Goal: Find specific page/section: Find specific page/section

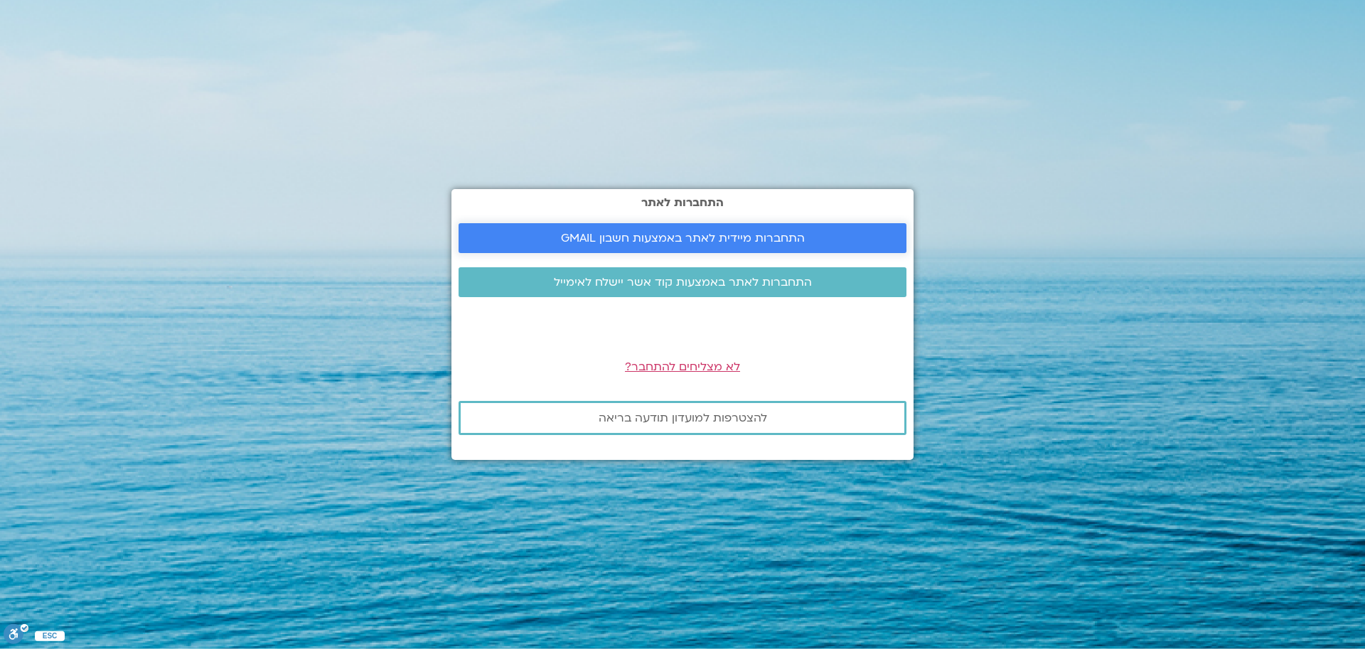
click at [720, 235] on span "התחברות מיידית לאתר באמצעות חשבון GMAIL" at bounding box center [683, 238] width 244 height 13
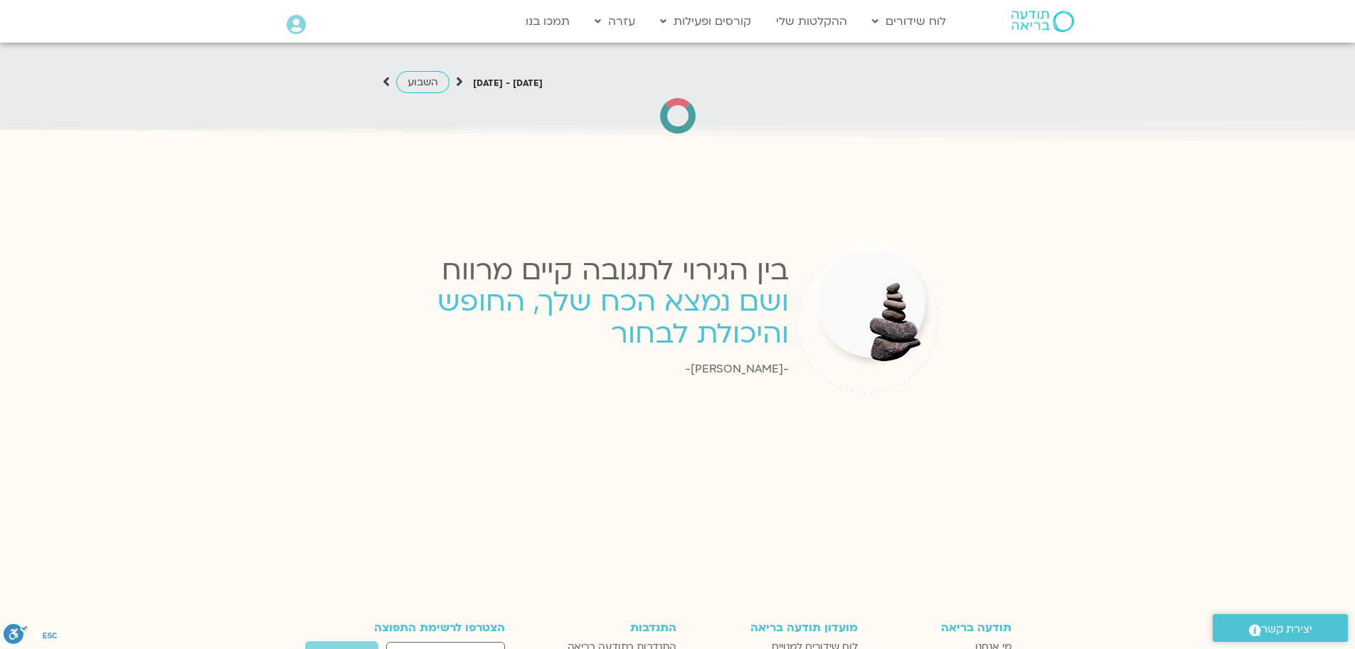
scroll to position [1786, 0]
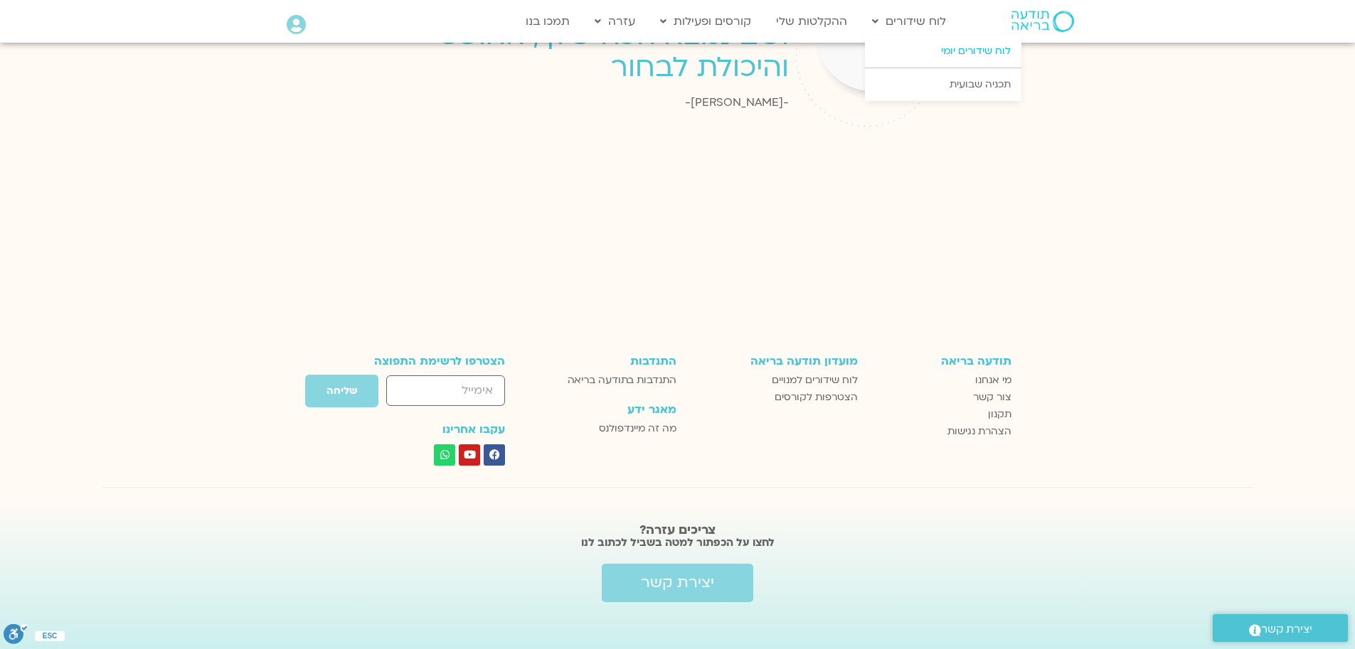
click at [969, 48] on link "לוח שידורים יומי" at bounding box center [943, 51] width 156 height 33
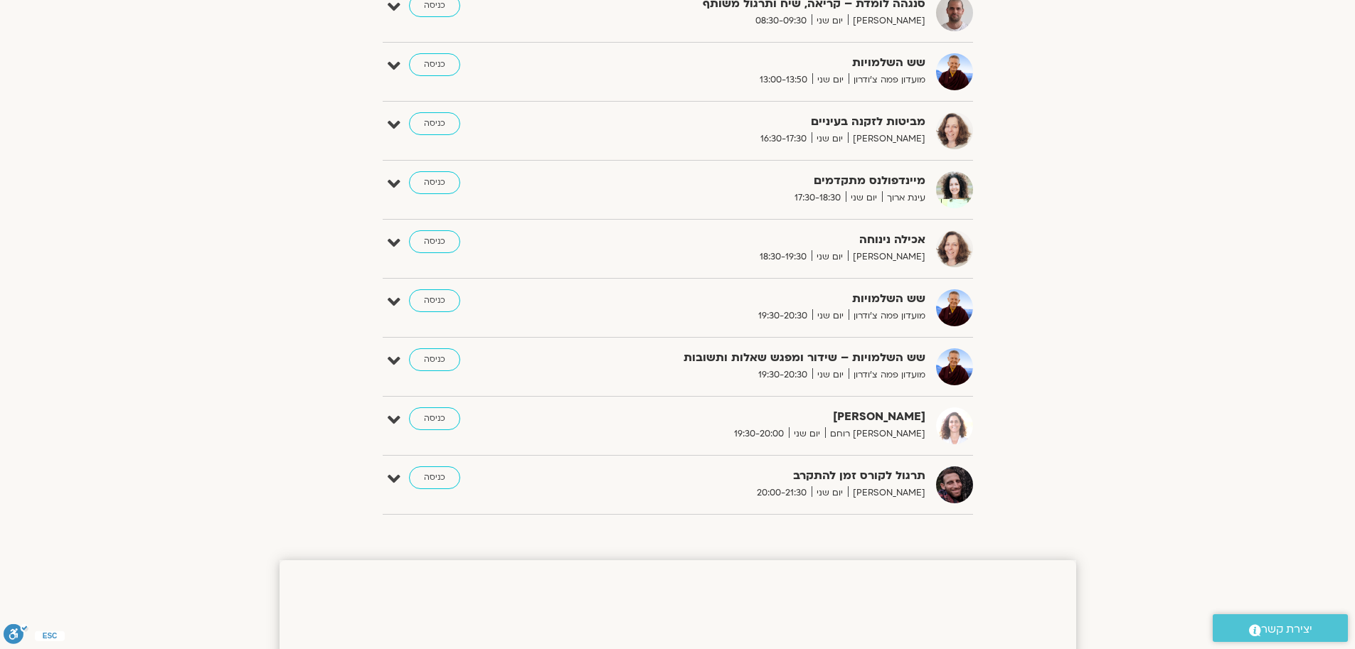
scroll to position [780, 0]
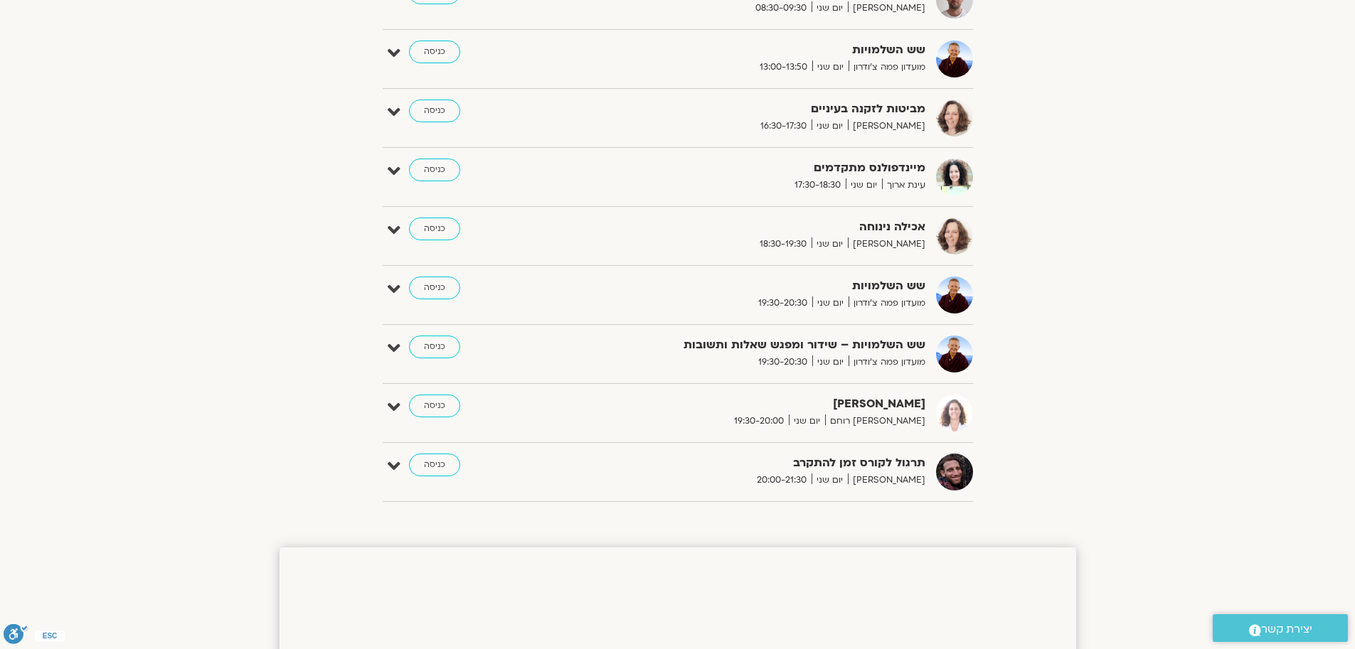
drag, startPoint x: 1357, startPoint y: 102, endPoint x: 1312, endPoint y: 274, distance: 177.8
click at [1312, 274] on html "דלג לתוכן [PERSON_NAME] Main Menu אזור אישי הזמנות התנתקות פרטי המורה הוספת איר…" at bounding box center [677, 634] width 1355 height 2829
click at [434, 347] on link "כניסה" at bounding box center [434, 347] width 51 height 23
